Goal: Find specific page/section

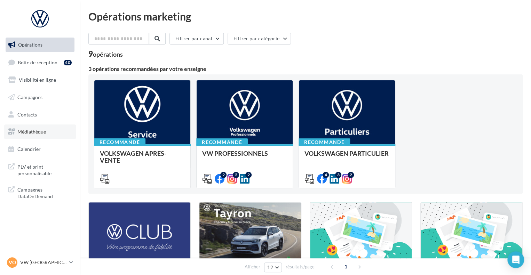
click at [46, 128] on link "Médiathèque" at bounding box center [40, 132] width 72 height 15
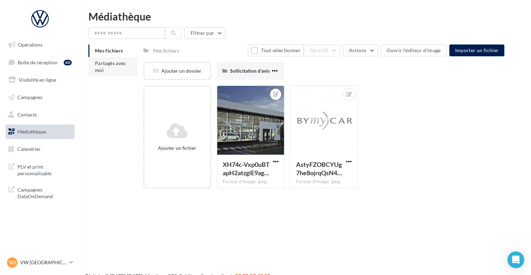
click at [111, 70] on li "Partagés avec moi" at bounding box center [112, 66] width 49 height 19
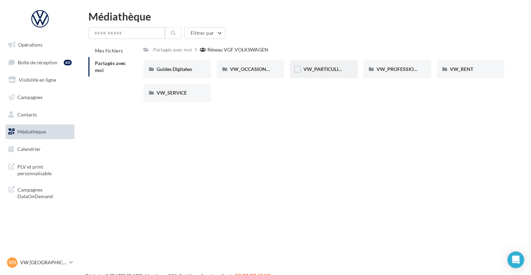
click at [315, 76] on div "VW_PARTICULIERS" at bounding box center [324, 69] width 68 height 18
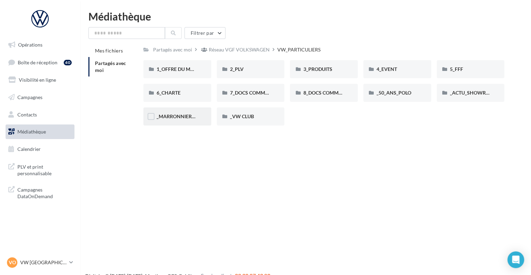
click at [178, 121] on div "_MARRONNIERS_25" at bounding box center [177, 117] width 68 height 18
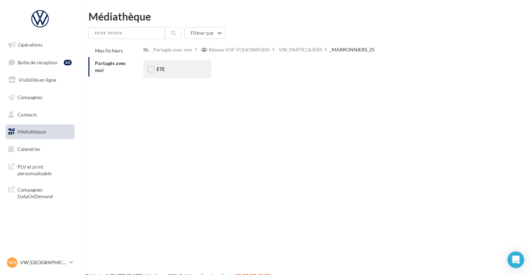
click at [185, 72] on div "ETE" at bounding box center [177, 69] width 41 height 7
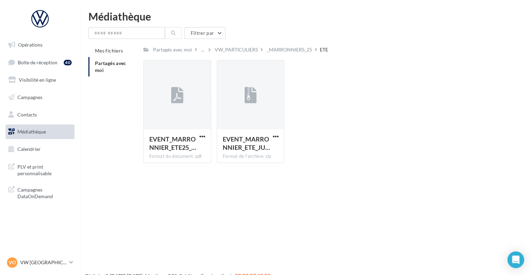
click at [418, 164] on div "EVENT_MARRONNIER_ETE25_… Format du document: pdf EVENT_MARRONNIER_ETE25_WORDING…" at bounding box center [326, 114] width 366 height 109
